Goal: Browse casually: Explore the website without a specific task or goal

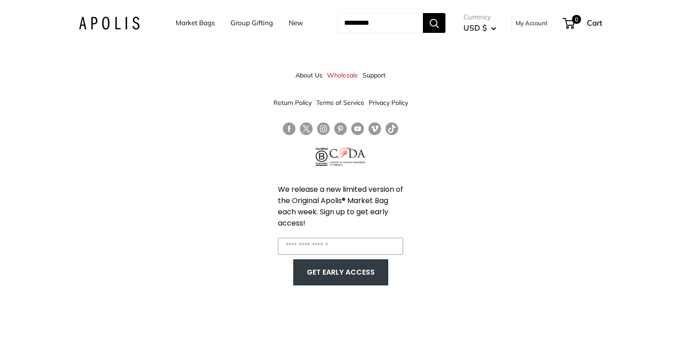
click at [184, 24] on link "Market Bags" at bounding box center [195, 23] width 39 height 13
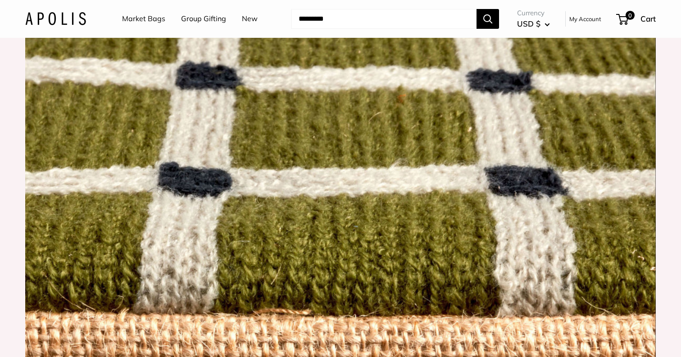
scroll to position [657, 0]
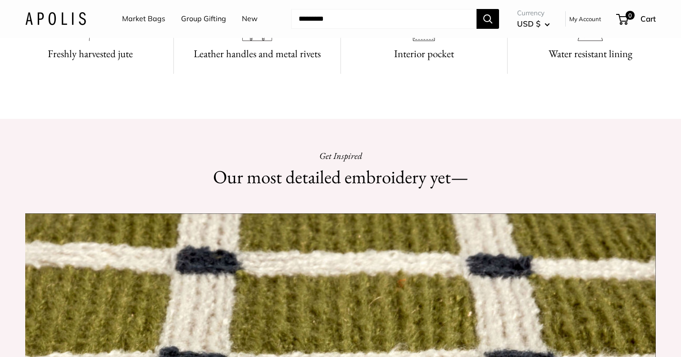
click at [213, 23] on link "Group Gifting" at bounding box center [203, 19] width 45 height 14
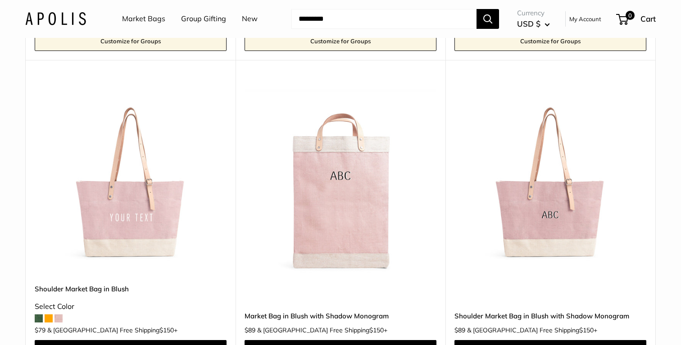
scroll to position [803, 0]
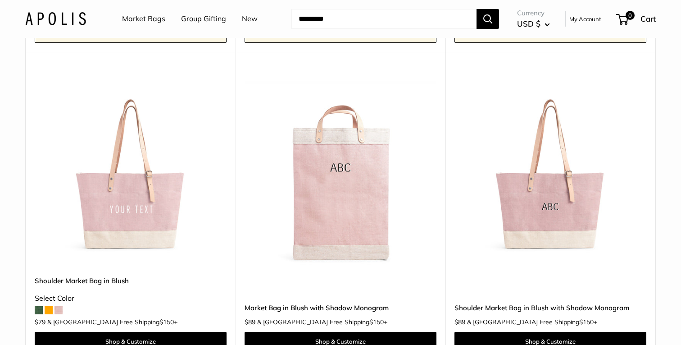
click at [0, 0] on img at bounding box center [0, 0] width 0 height 0
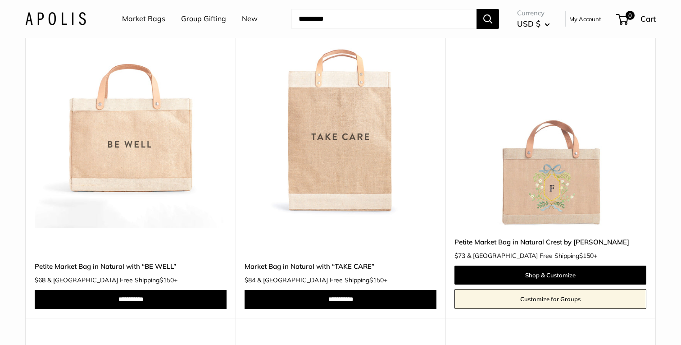
scroll to position [1175, 0]
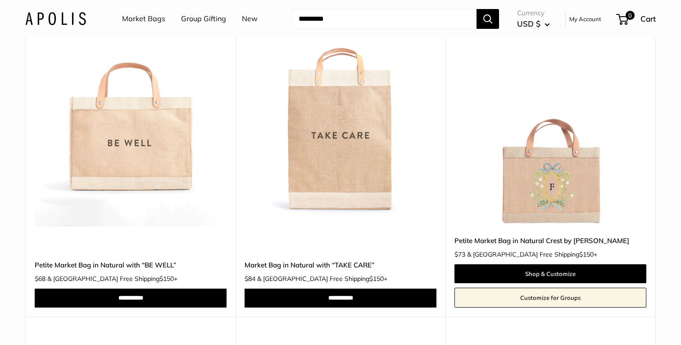
click at [151, 23] on link "Market Bags" at bounding box center [143, 19] width 43 height 14
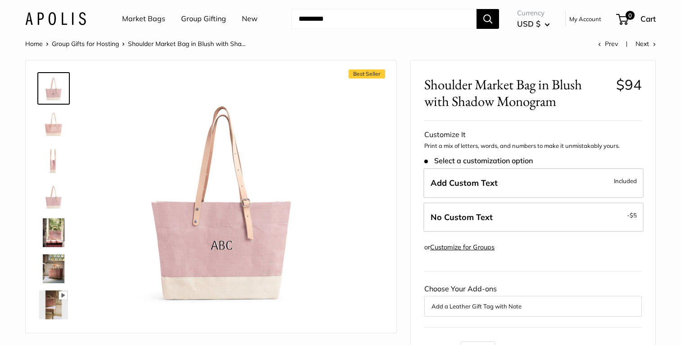
click at [208, 18] on link "Group Gifting" at bounding box center [203, 19] width 45 height 14
click at [40, 133] on img at bounding box center [53, 124] width 29 height 29
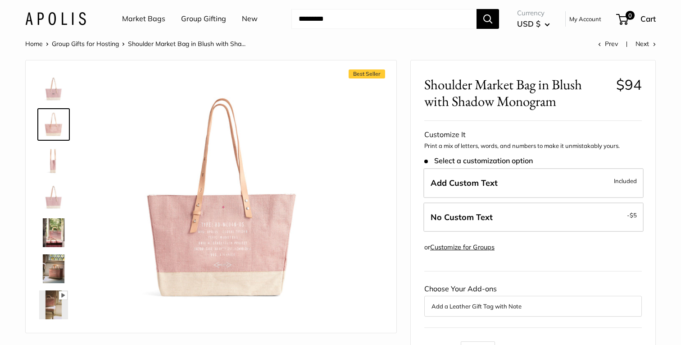
click at [46, 165] on img at bounding box center [53, 160] width 29 height 29
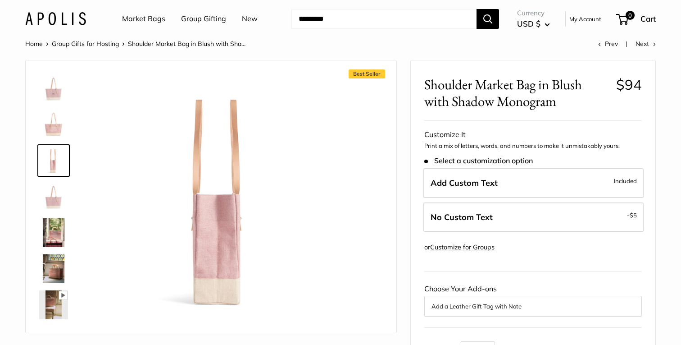
click at [55, 200] on img at bounding box center [53, 196] width 29 height 29
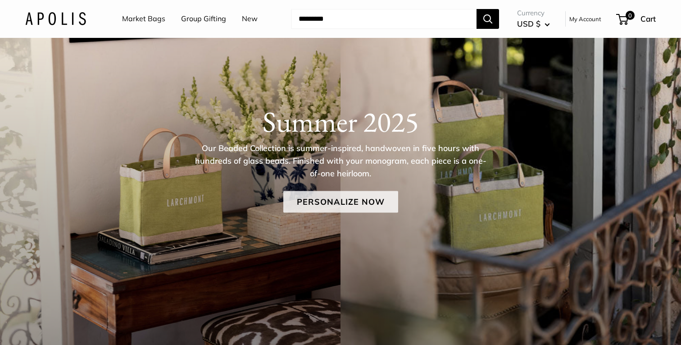
scroll to position [75, 0]
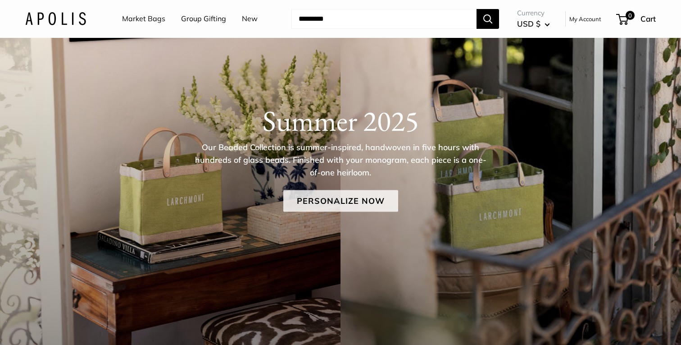
click at [367, 201] on link "Personalize Now" at bounding box center [340, 201] width 115 height 22
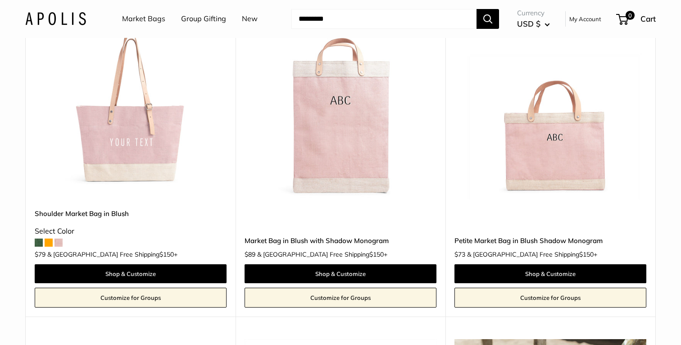
scroll to position [1147, 0]
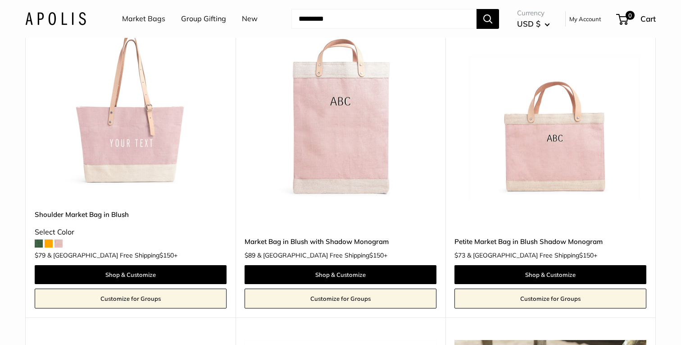
click at [0, 0] on img at bounding box center [0, 0] width 0 height 0
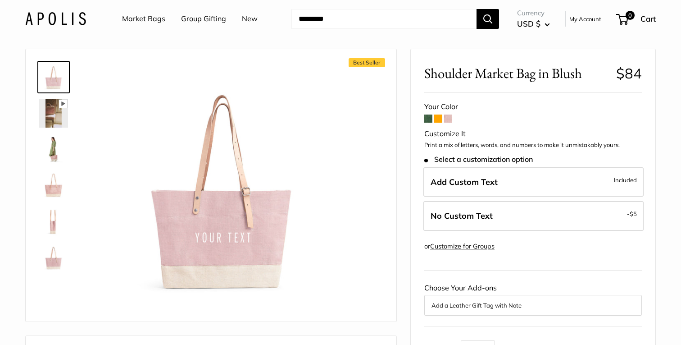
scroll to position [12, 0]
click at [441, 116] on span at bounding box center [438, 118] width 8 height 8
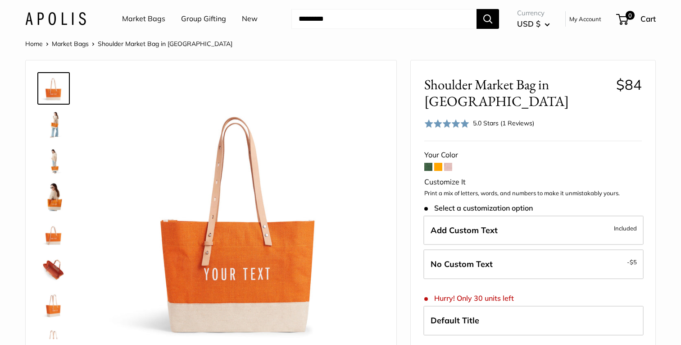
click at [431, 163] on span at bounding box center [428, 167] width 8 height 8
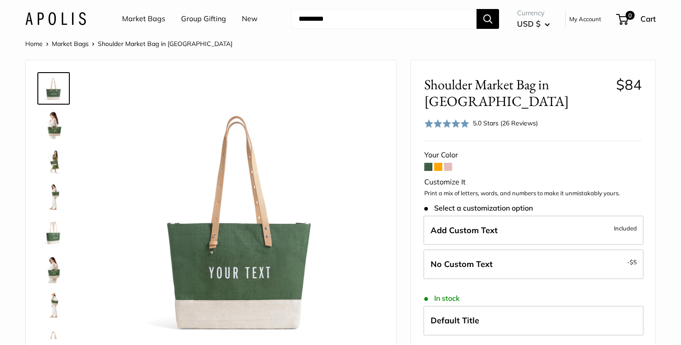
click at [449, 169] on span at bounding box center [448, 167] width 8 height 8
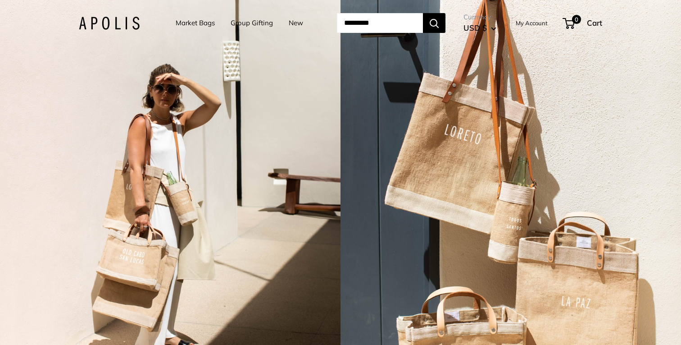
click at [238, 112] on div "2 / 7" at bounding box center [170, 172] width 341 height 345
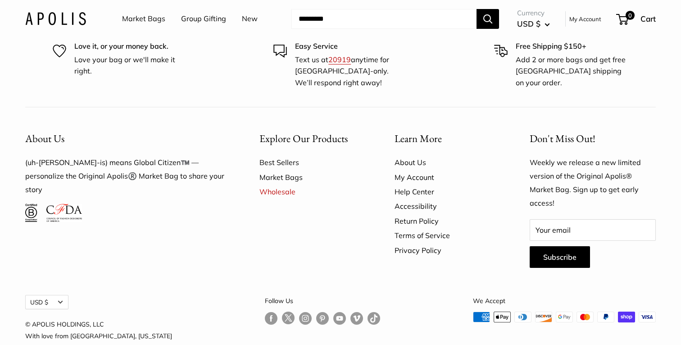
scroll to position [5879, 0]
click at [283, 185] on link "Wholesale" at bounding box center [312, 192] width 104 height 14
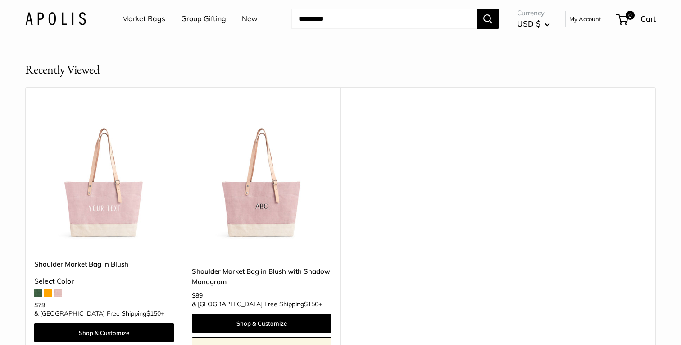
scroll to position [5532, 0]
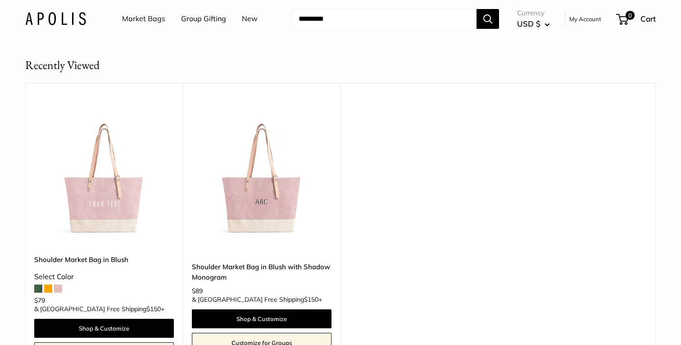
click at [131, 19] on link "Market Bags" at bounding box center [143, 19] width 43 height 14
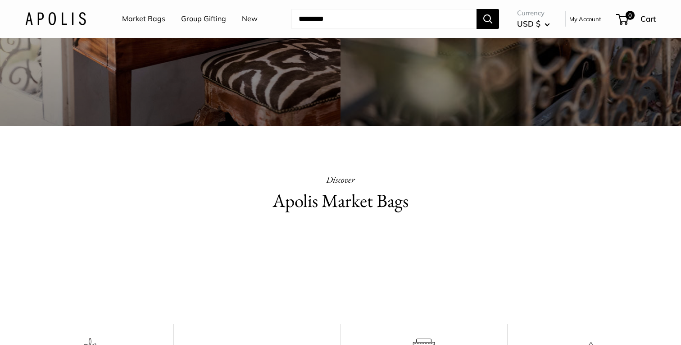
scroll to position [322, 0]
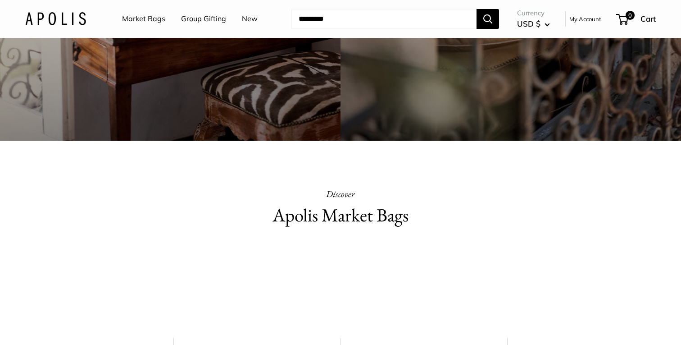
click at [153, 21] on link "Market Bags" at bounding box center [143, 19] width 43 height 14
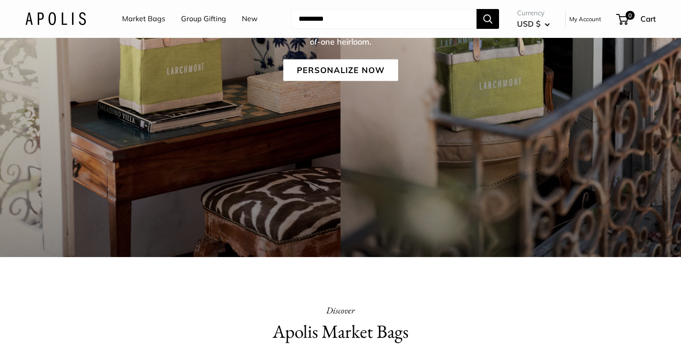
scroll to position [194, 0]
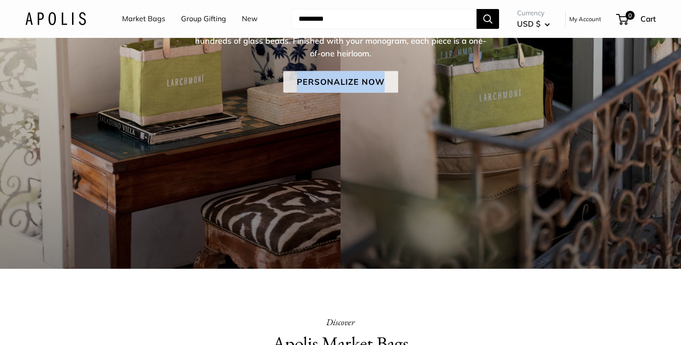
click at [313, 84] on link "Personalize Now" at bounding box center [340, 82] width 115 height 22
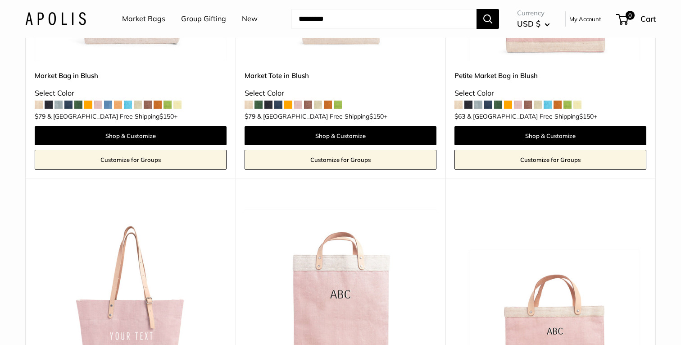
scroll to position [953, 0]
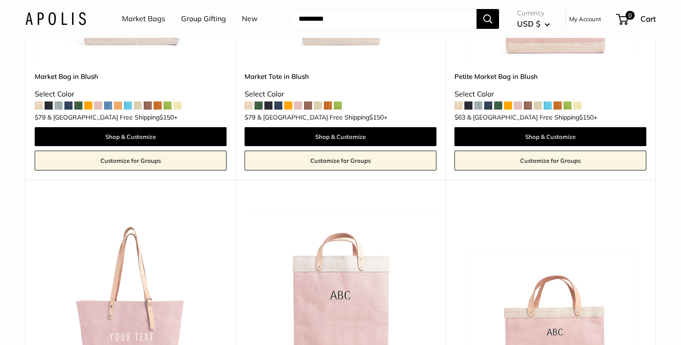
click at [251, 105] on span at bounding box center [249, 105] width 8 height 8
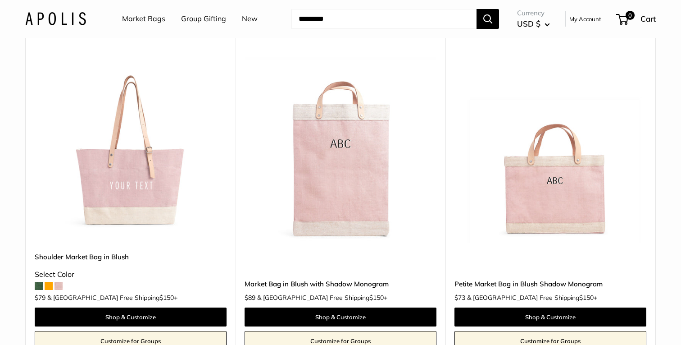
scroll to position [1114, 0]
